Goal: Register for event/course

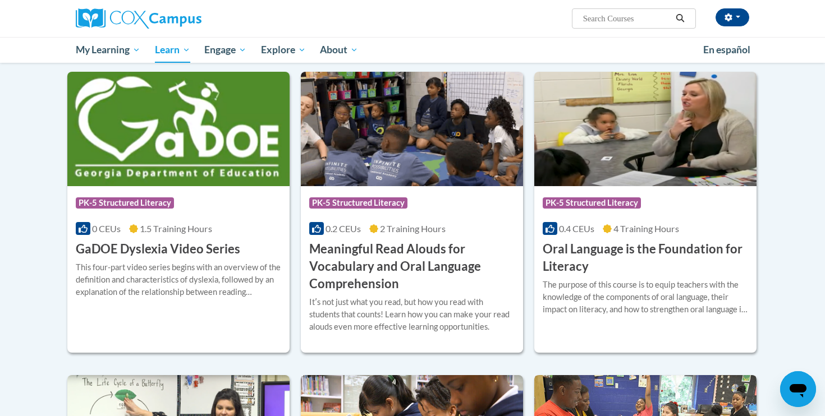
scroll to position [642, 0]
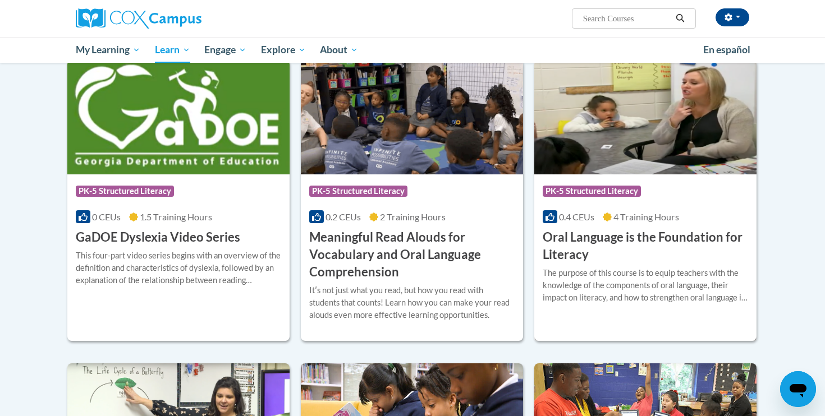
click at [710, 123] on img at bounding box center [645, 117] width 222 height 114
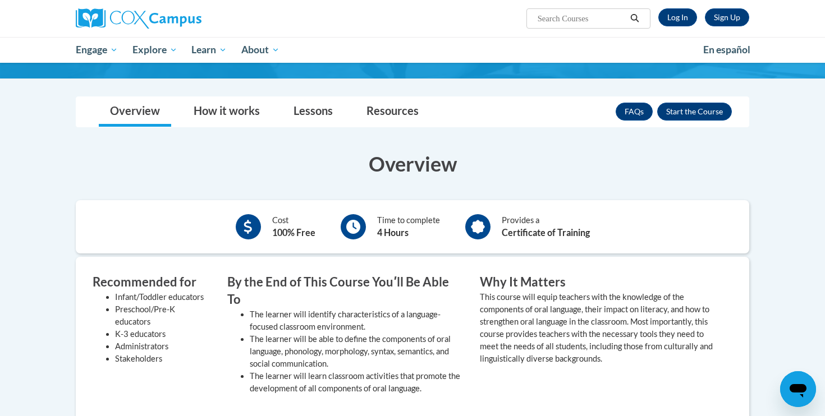
scroll to position [195, 0]
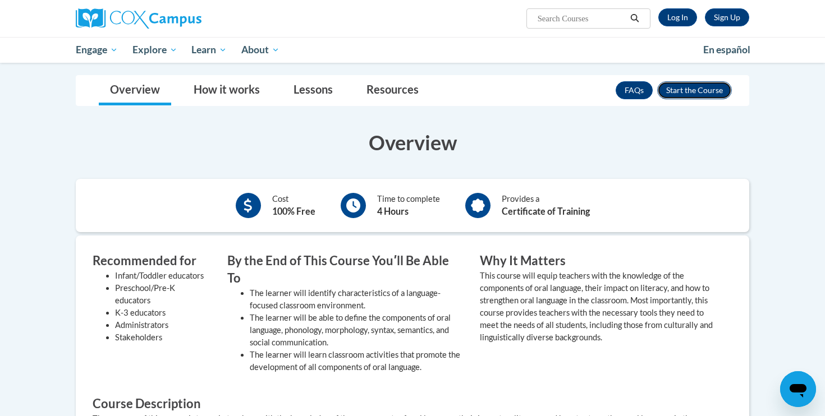
click at [697, 94] on button "Enroll" at bounding box center [694, 90] width 75 height 18
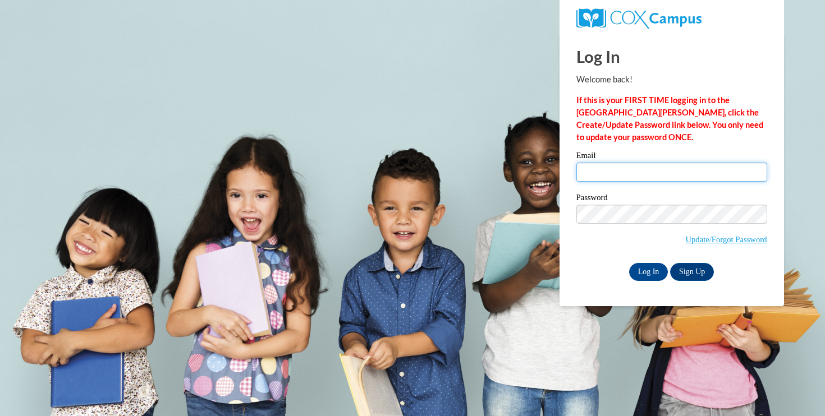
click at [611, 167] on input "Email" at bounding box center [671, 172] width 191 height 19
type input "ragoins@oregonsd.net"
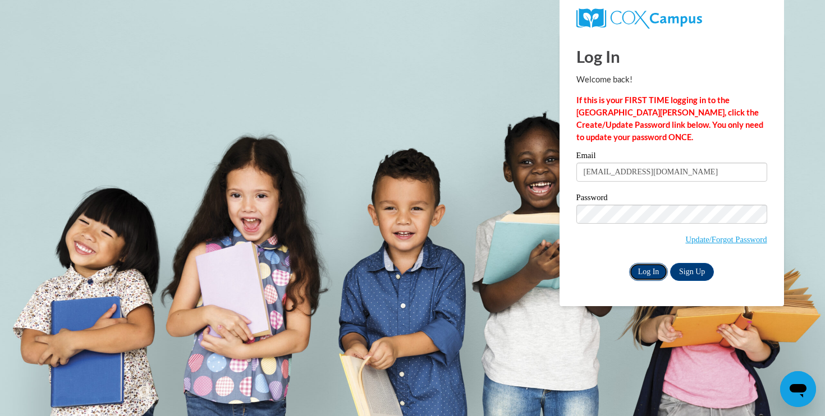
click at [649, 273] on input "Log In" at bounding box center [648, 272] width 39 height 18
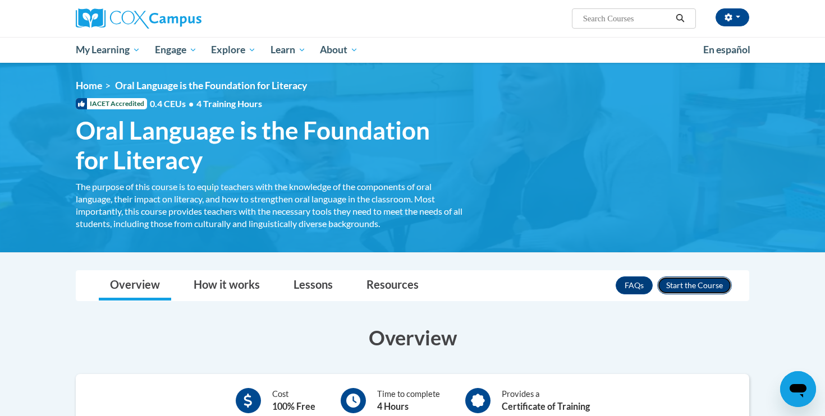
click at [702, 286] on button "Enroll" at bounding box center [694, 286] width 75 height 18
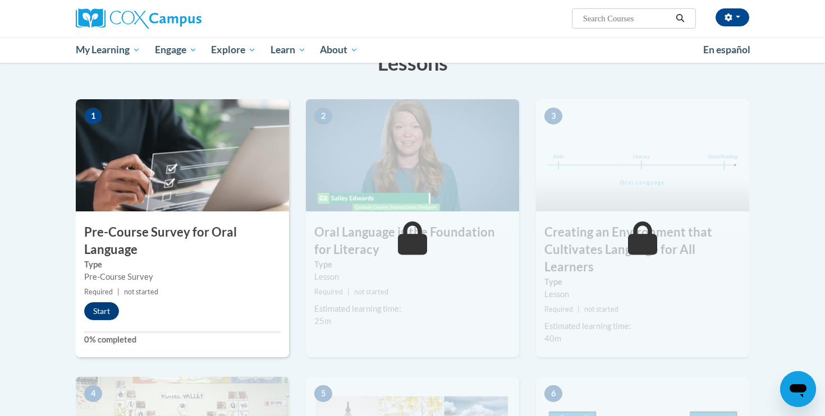
scroll to position [209, 0]
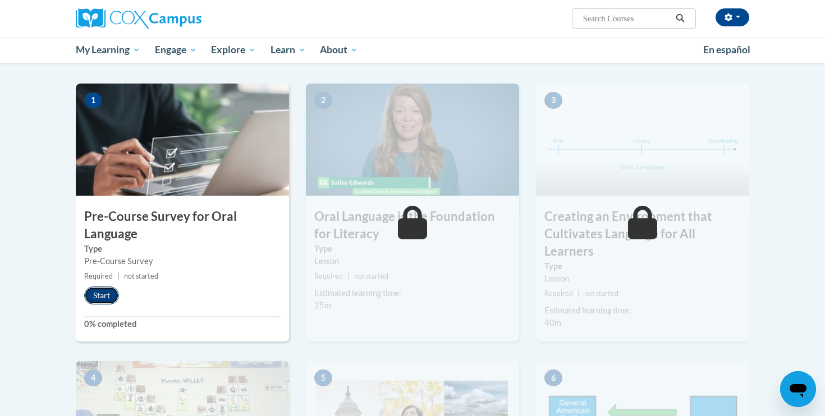
click at [98, 297] on button "Start" at bounding box center [101, 296] width 35 height 18
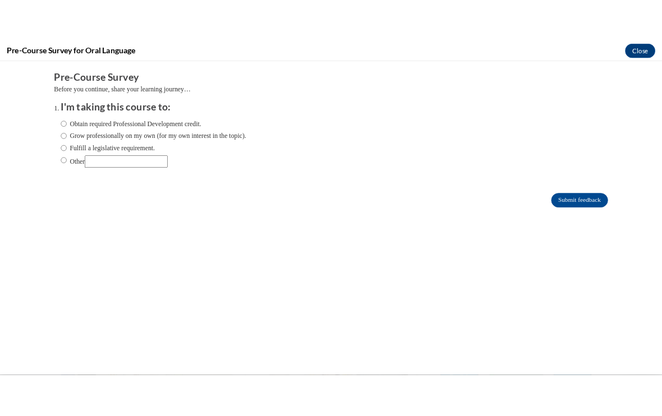
scroll to position [0, 0]
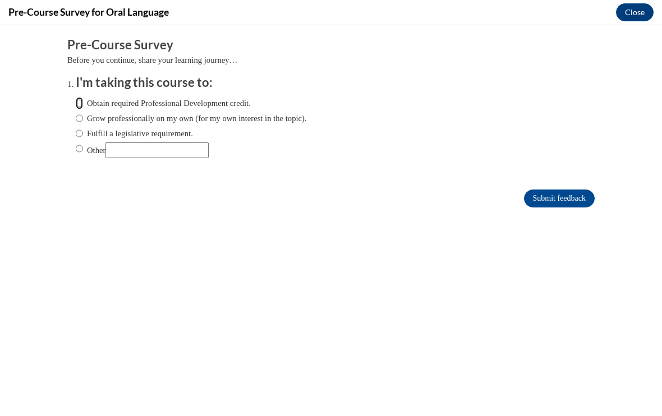
click at [78, 106] on input "Obtain required Professional Development credit." at bounding box center [79, 103] width 7 height 12
radio input "true"
click at [563, 201] on input "Submit feedback" at bounding box center [559, 199] width 71 height 18
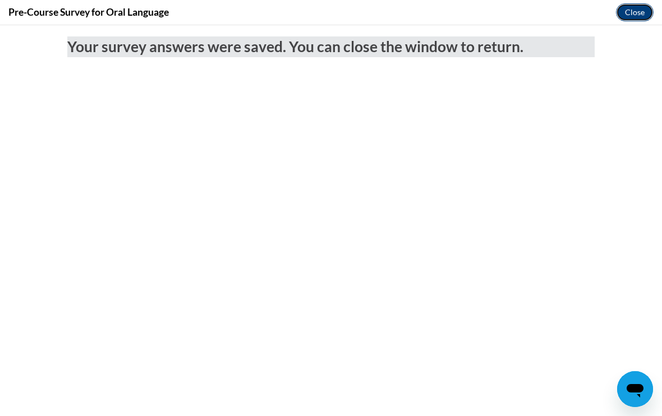
click at [641, 13] on button "Close" at bounding box center [635, 12] width 38 height 18
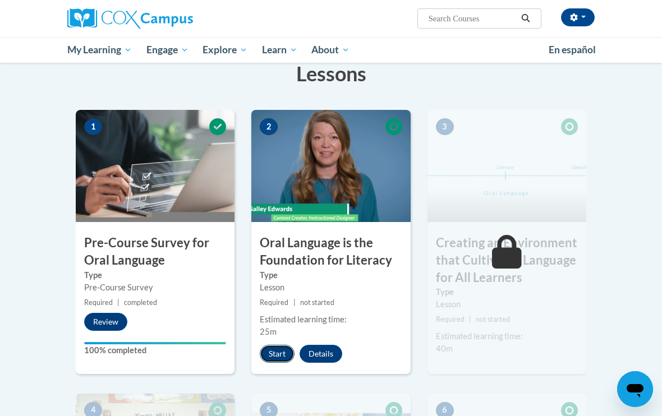
click at [273, 350] on button "Start" at bounding box center [277, 354] width 35 height 18
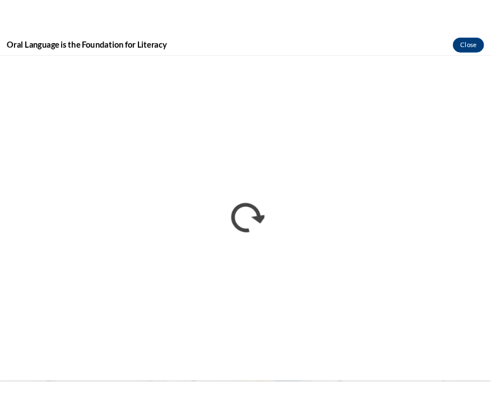
scroll to position [209, 0]
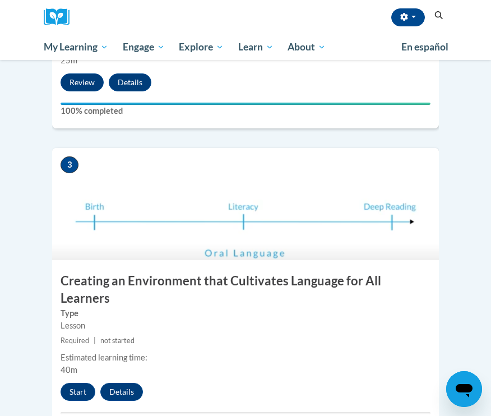
scroll to position [845, 0]
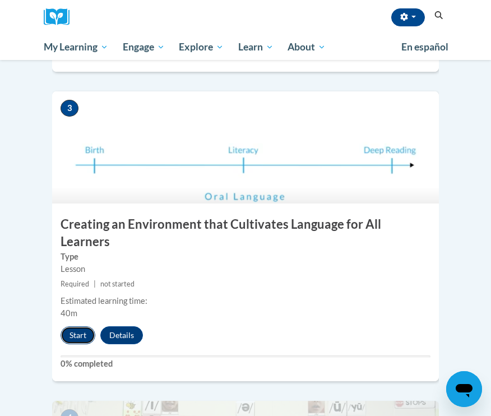
click at [80, 327] on button "Start" at bounding box center [78, 336] width 35 height 18
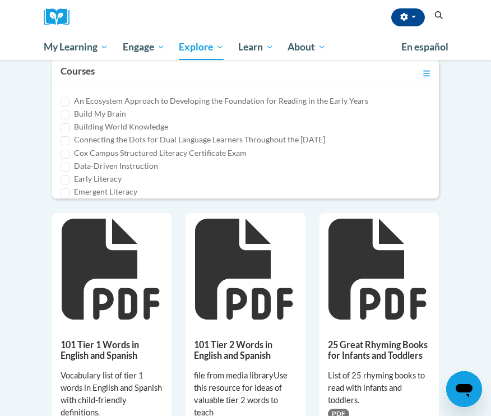
scroll to position [433, 0]
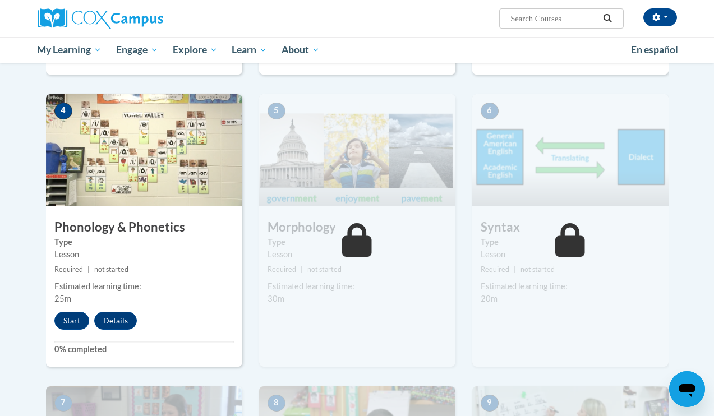
scroll to position [549, 0]
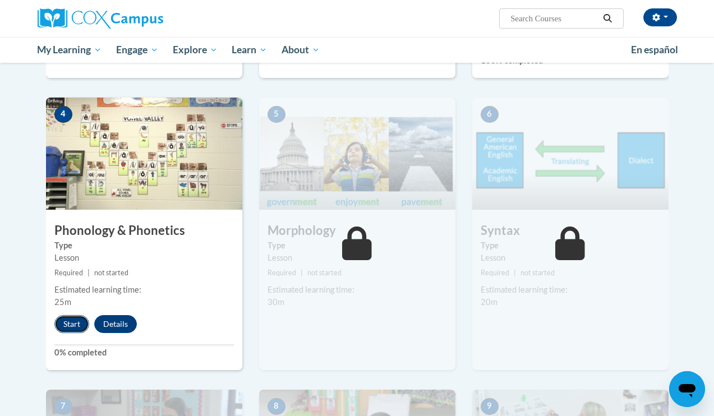
click at [76, 321] on button "Start" at bounding box center [71, 324] width 35 height 18
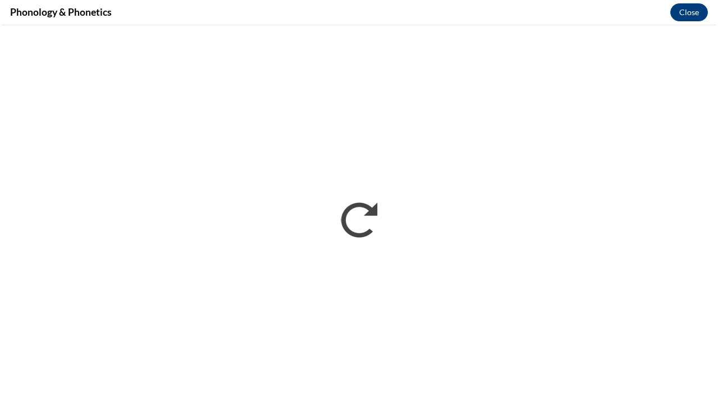
scroll to position [0, 0]
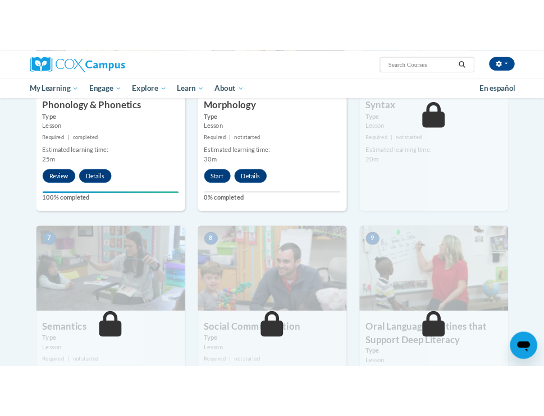
scroll to position [672, 0]
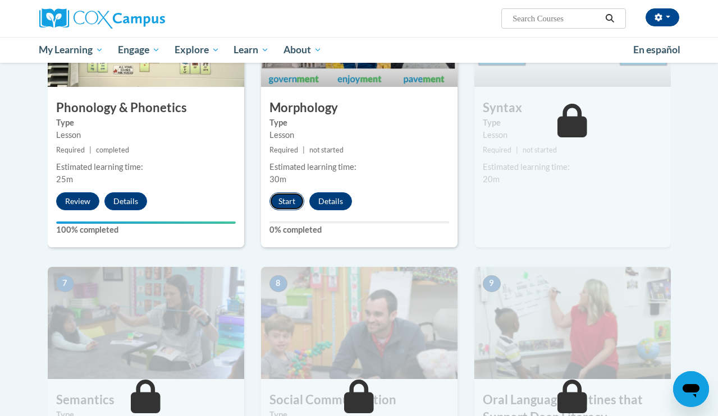
click at [288, 201] on button "Start" at bounding box center [286, 201] width 35 height 18
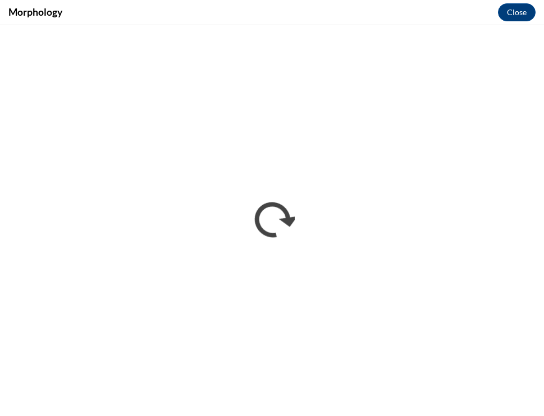
scroll to position [0, 0]
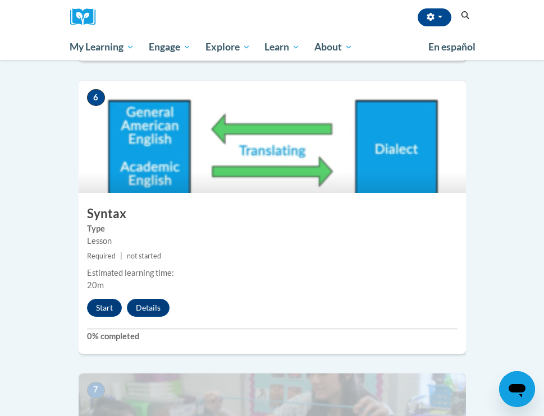
scroll to position [1744, 0]
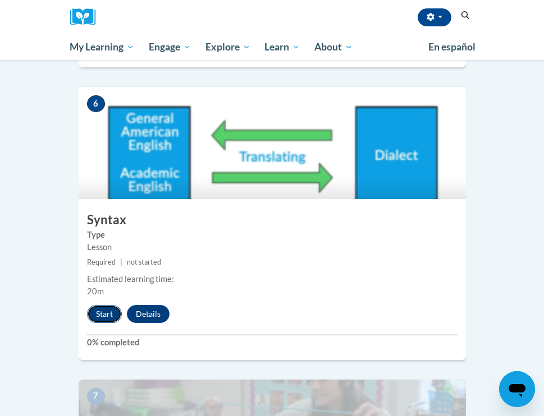
click at [96, 305] on button "Start" at bounding box center [104, 314] width 35 height 18
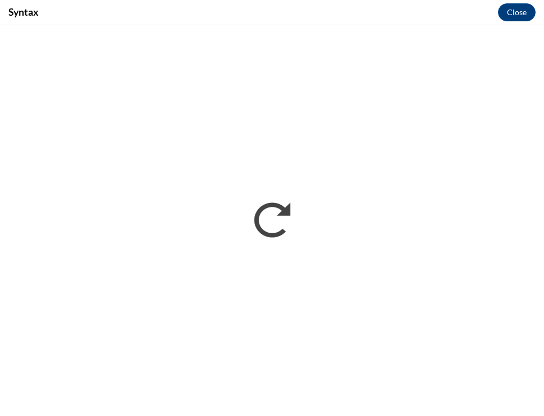
scroll to position [0, 0]
